Goal: Check status

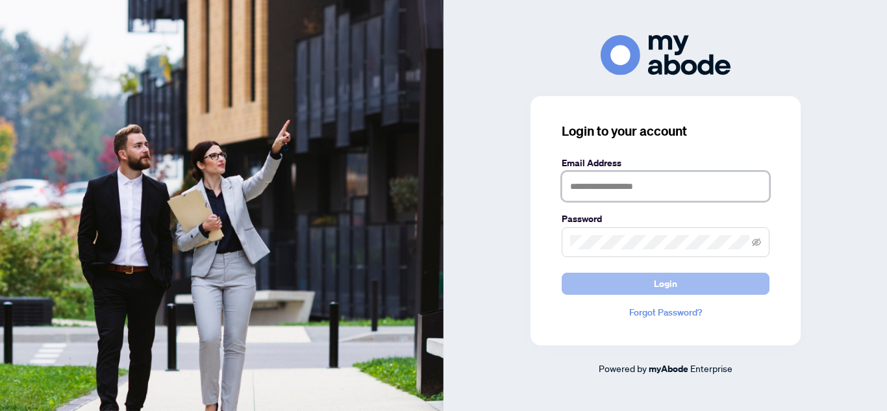
type input "**********"
click at [659, 280] on span "Login" at bounding box center [665, 283] width 23 height 21
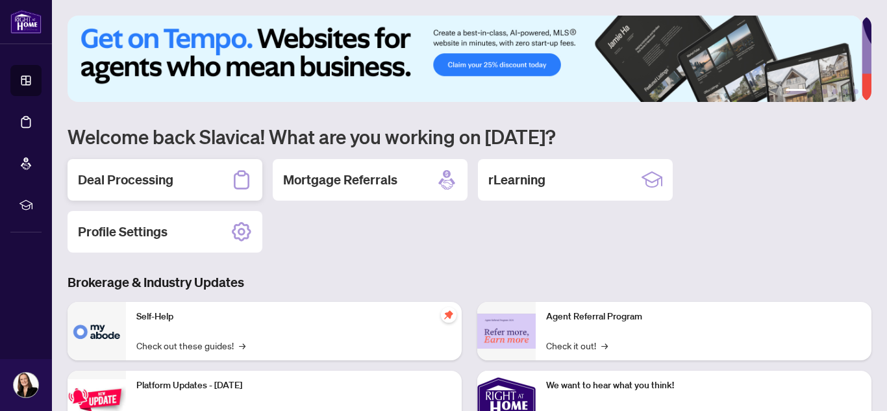
click at [166, 181] on h2 "Deal Processing" at bounding box center [125, 180] width 95 height 18
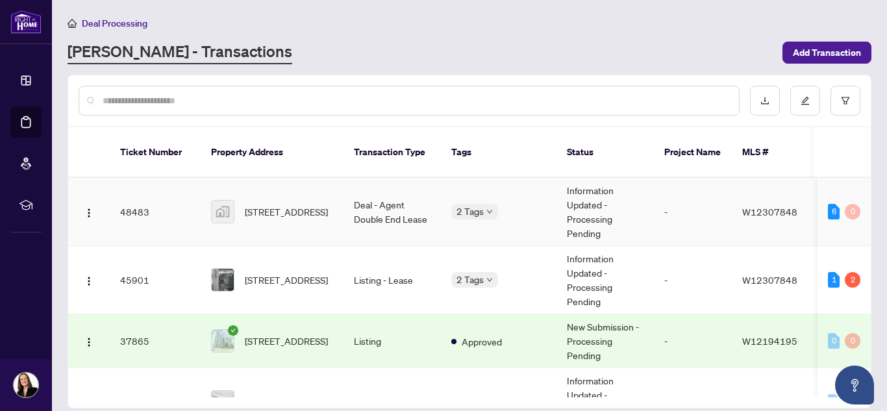
click at [588, 185] on td "Information Updated - Processing Pending" at bounding box center [604, 212] width 97 height 68
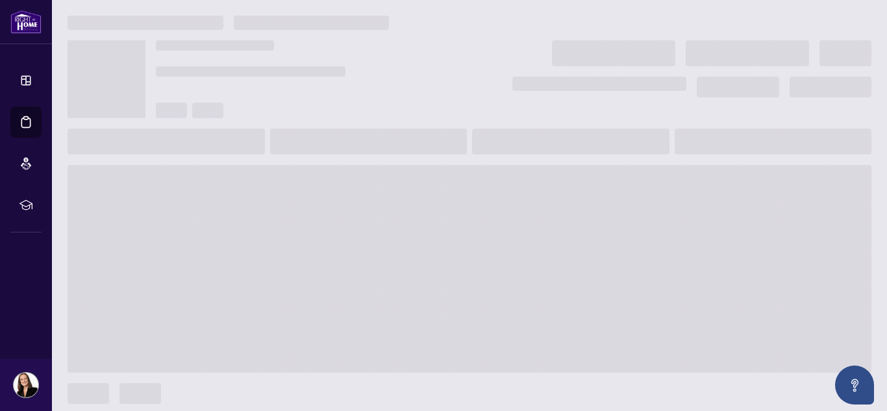
scroll to position [8, 0]
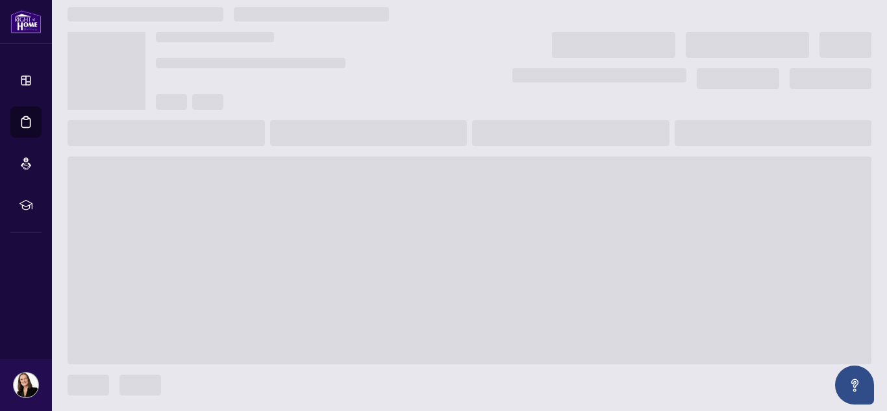
drag, startPoint x: 883, startPoint y: 53, endPoint x: 886, endPoint y: 99, distance: 46.2
click at [886, 99] on main at bounding box center [469, 205] width 835 height 411
